Goal: Information Seeking & Learning: Learn about a topic

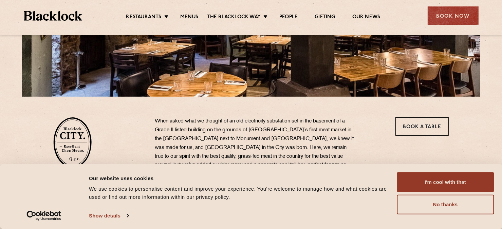
scroll to position [204, 0]
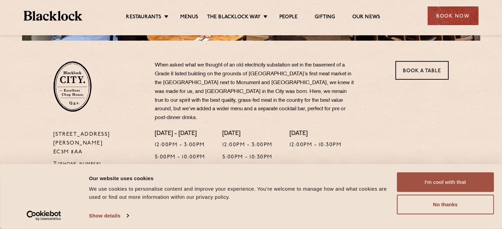
click at [433, 180] on button "I'm cool with that" at bounding box center [445, 182] width 97 height 20
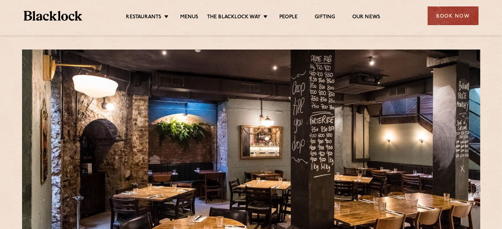
scroll to position [0, 0]
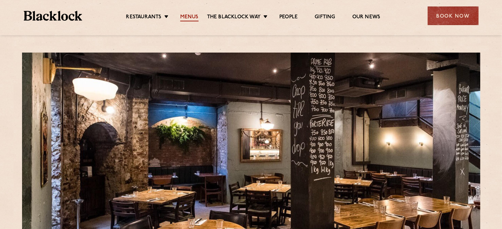
click at [185, 16] on link "Menus" at bounding box center [189, 17] width 18 height 7
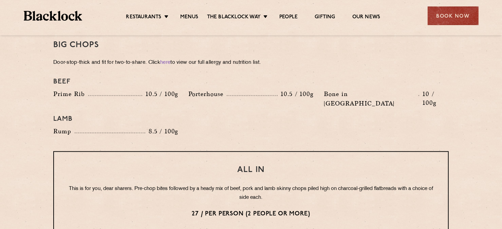
scroll to position [747, 0]
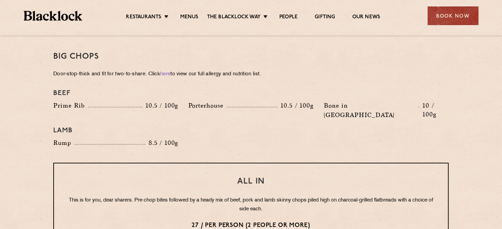
click at [464, 68] on section "Pre Chop Bites [PERSON_NAME] Potted Meats & Kimchi 1.5 Egg & Anchovy 1.5 Cheese…" at bounding box center [251, 83] width 502 height 977
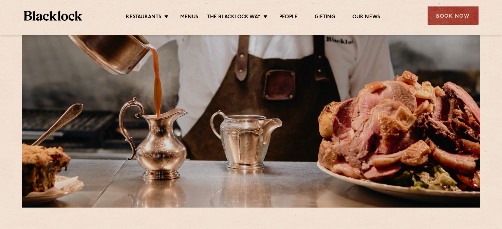
scroll to position [68, 0]
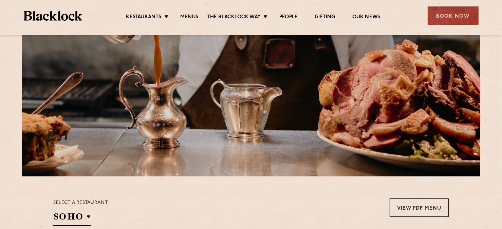
click at [465, 184] on section "Select a restaurant [GEOGRAPHIC_DATA] [GEOGRAPHIC_DATA] [GEOGRAPHIC_DATA] [GEOG…" at bounding box center [251, 211] width 502 height 70
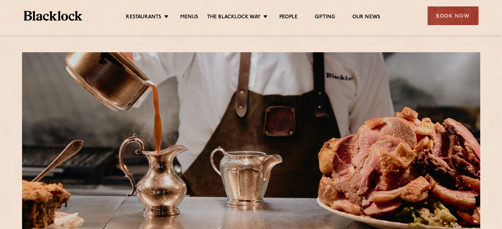
scroll to position [0, 0]
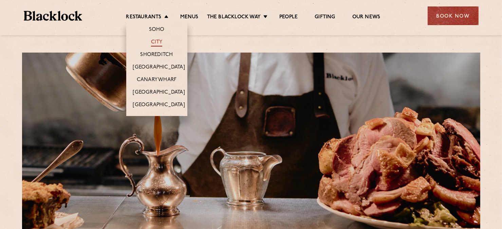
click at [154, 42] on link "City" at bounding box center [157, 42] width 12 height 7
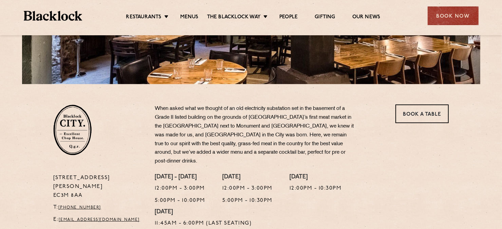
scroll to position [20, 0]
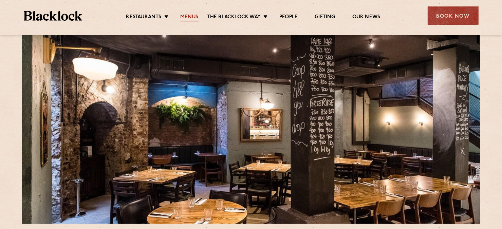
click at [189, 16] on link "Menus" at bounding box center [189, 17] width 18 height 7
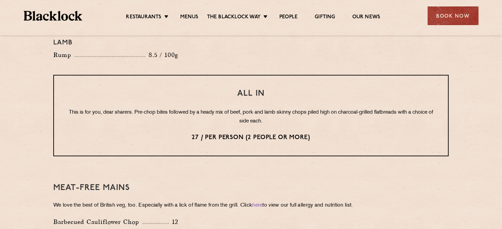
scroll to position [916, 0]
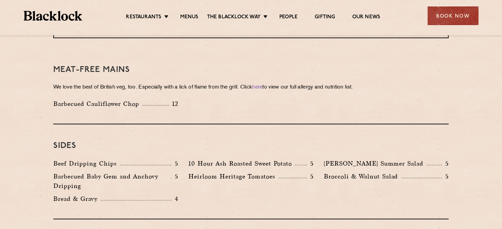
scroll to position [995, 0]
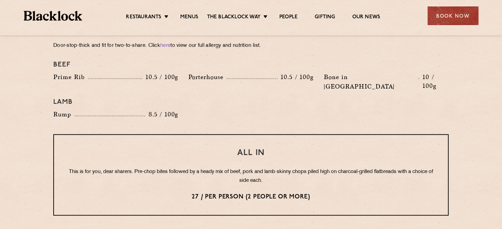
scroll to position [724, 0]
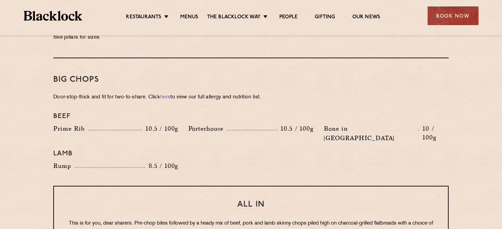
click at [471, 77] on section "Pre Chop Bites [PERSON_NAME] Potted Meats & Kimchi 1.5 Egg & Anchovy 1.5 Cheese…" at bounding box center [251, 106] width 502 height 977
click at [460, 93] on section "Pre Chop Bites [PERSON_NAME] Potted Meats & Kimchi 1.5 Egg & Anchovy 1.5 Cheese…" at bounding box center [251, 106] width 502 height 977
drag, startPoint x: 145, startPoint y: 118, endPoint x: 174, endPoint y: 123, distance: 29.3
click at [174, 124] on div "Prime Rib 10.5 / 100g" at bounding box center [115, 135] width 135 height 22
click at [214, 150] on h4 "Lamb" at bounding box center [250, 154] width 395 height 8
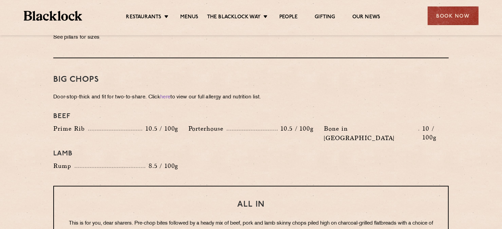
scroll to position [622, 0]
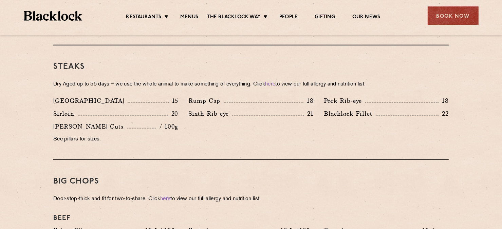
click at [30, 104] on section "Pre Chop Bites [PERSON_NAME] Potted Meats & Kimchi 1.5 Egg & Anchovy 1.5 Cheese…" at bounding box center [251, 208] width 502 height 977
drag, startPoint x: 496, startPoint y: 61, endPoint x: 472, endPoint y: 60, distance: 23.8
click at [496, 61] on section "Pre Chop Bites [PERSON_NAME] Potted Meats & Kimchi 1.5 Egg & Anchovy 1.5 Cheese…" at bounding box center [251, 208] width 502 height 977
click at [275, 82] on link "here" at bounding box center [270, 84] width 10 height 5
